Goal: Transaction & Acquisition: Obtain resource

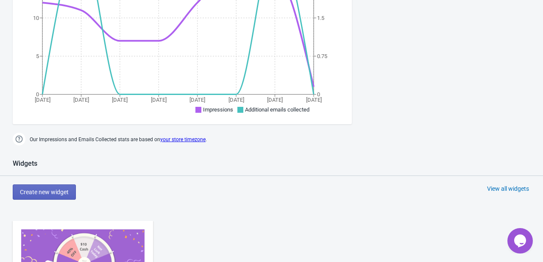
scroll to position [381, 0]
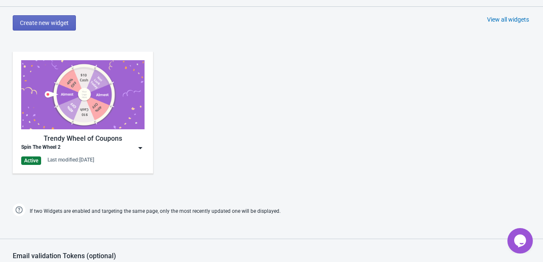
click at [137, 148] on img at bounding box center [140, 148] width 8 height 8
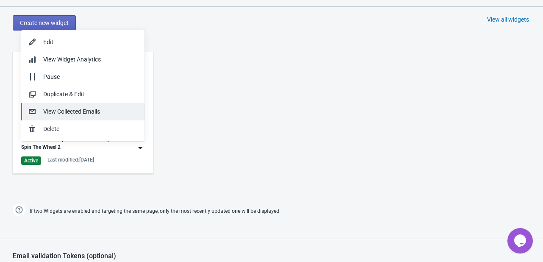
click at [81, 112] on div "View Collected Emails" at bounding box center [90, 111] width 94 height 9
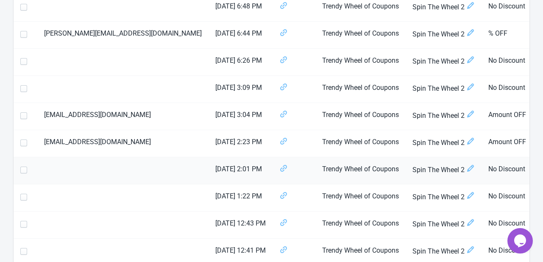
scroll to position [212, 0]
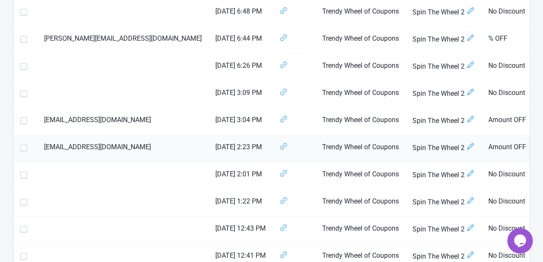
click at [22, 150] on span at bounding box center [23, 147] width 7 height 7
click at [21, 150] on input "checkbox" at bounding box center [20, 151] width 0 height 15
checkbox input "true"
click at [22, 121] on span at bounding box center [23, 120] width 7 height 7
click at [21, 121] on input "checkbox" at bounding box center [20, 124] width 0 height 15
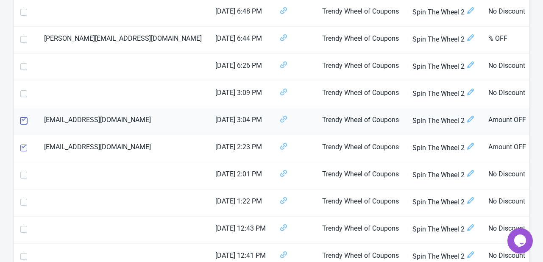
checkbox input "true"
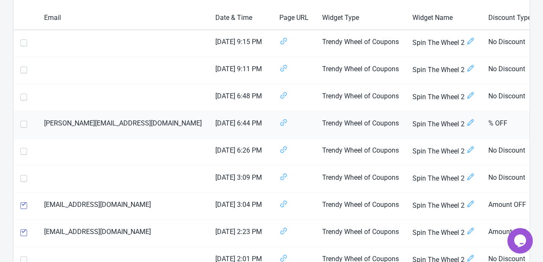
click at [22, 122] on span at bounding box center [23, 124] width 7 height 7
click at [21, 122] on input "checkbox" at bounding box center [20, 128] width 0 height 15
checkbox input "true"
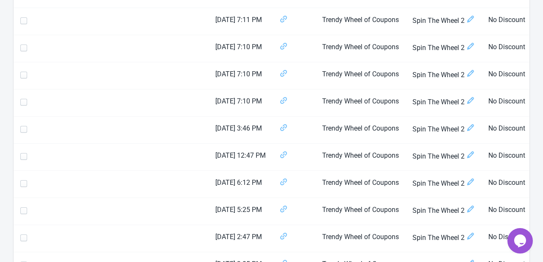
scroll to position [1342, 0]
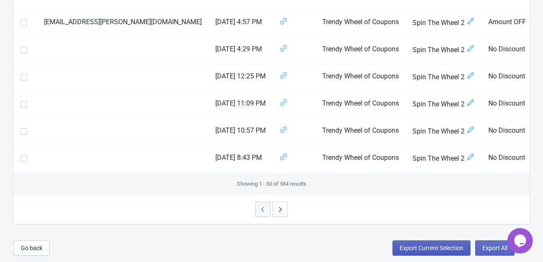
click at [413, 248] on span "Export Current Selection" at bounding box center [432, 247] width 64 height 7
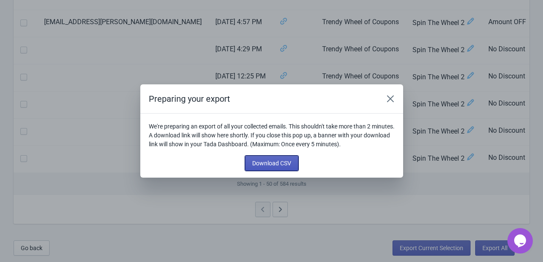
click at [269, 167] on button "Download CSV" at bounding box center [271, 162] width 53 height 15
